Goal: Task Accomplishment & Management: Complete application form

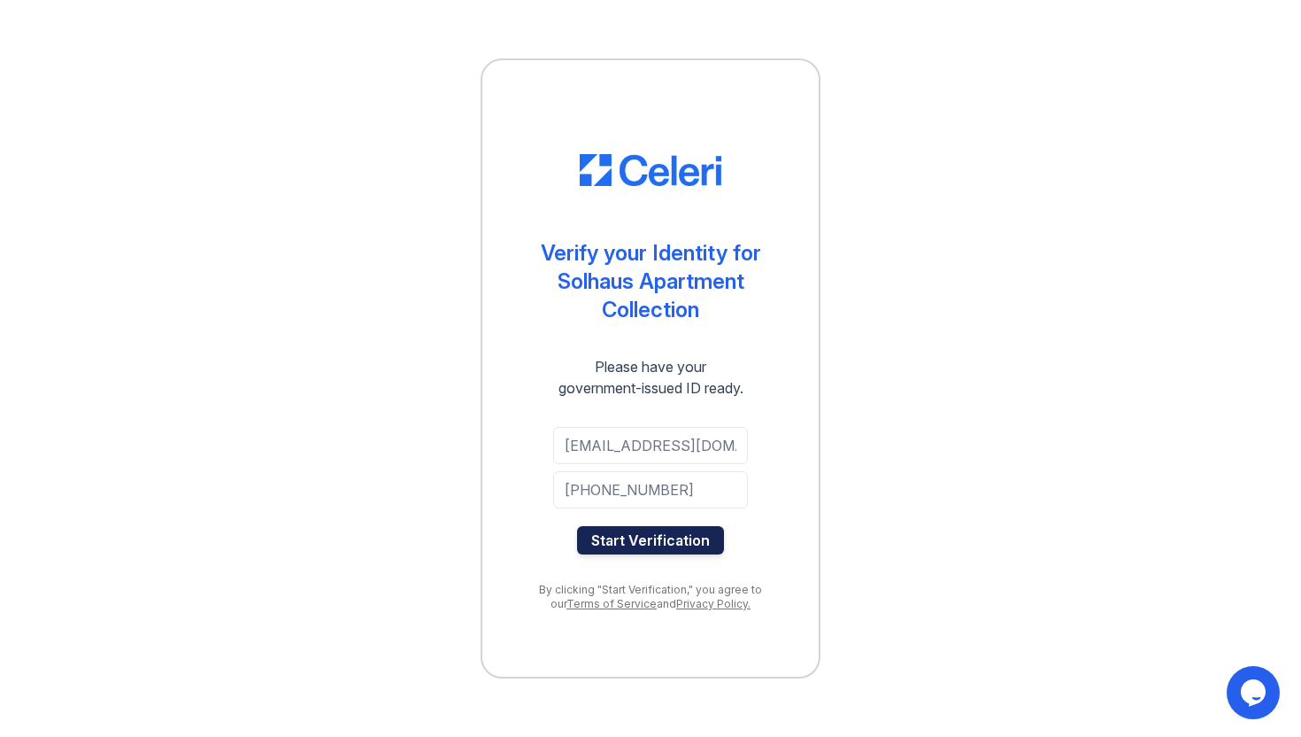
click at [628, 543] on button "Start Verification" at bounding box center [650, 540] width 147 height 28
